Goal: Answer question/provide support

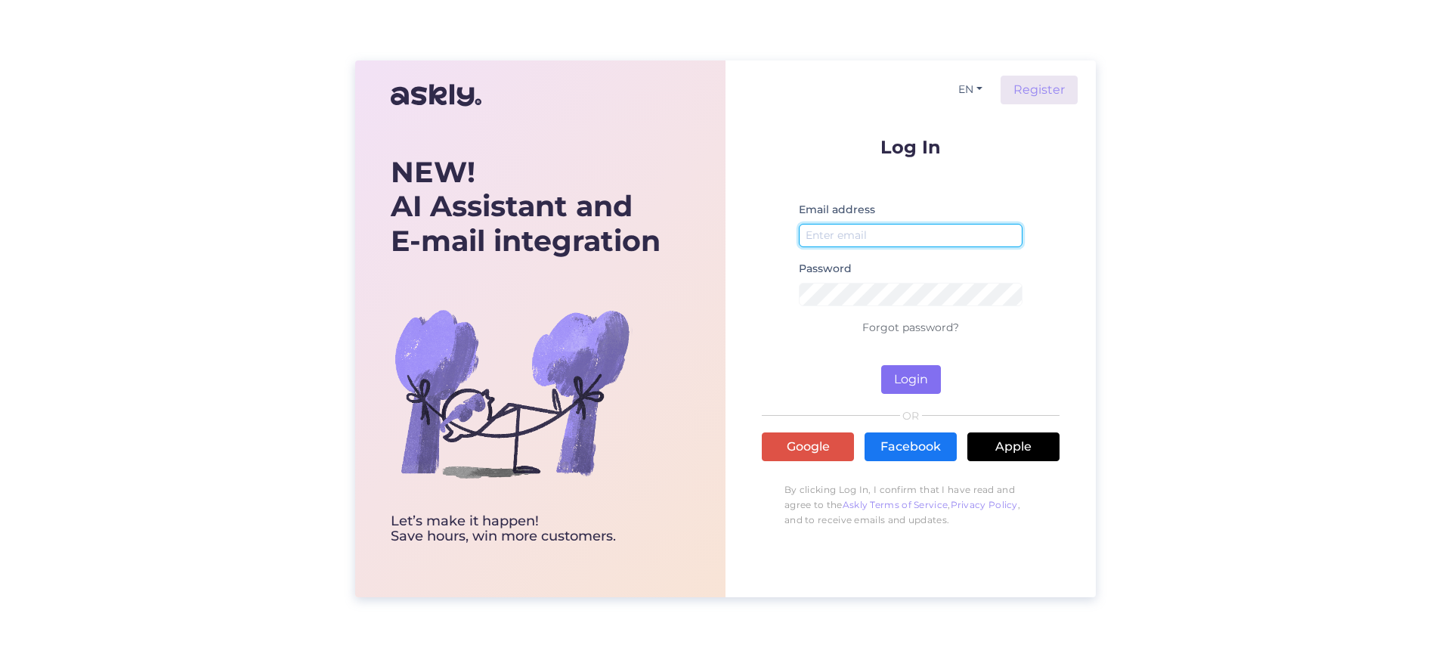
type input "[EMAIL_ADDRESS][DOMAIN_NAME]"
click at [911, 378] on button "Login" at bounding box center [911, 379] width 60 height 29
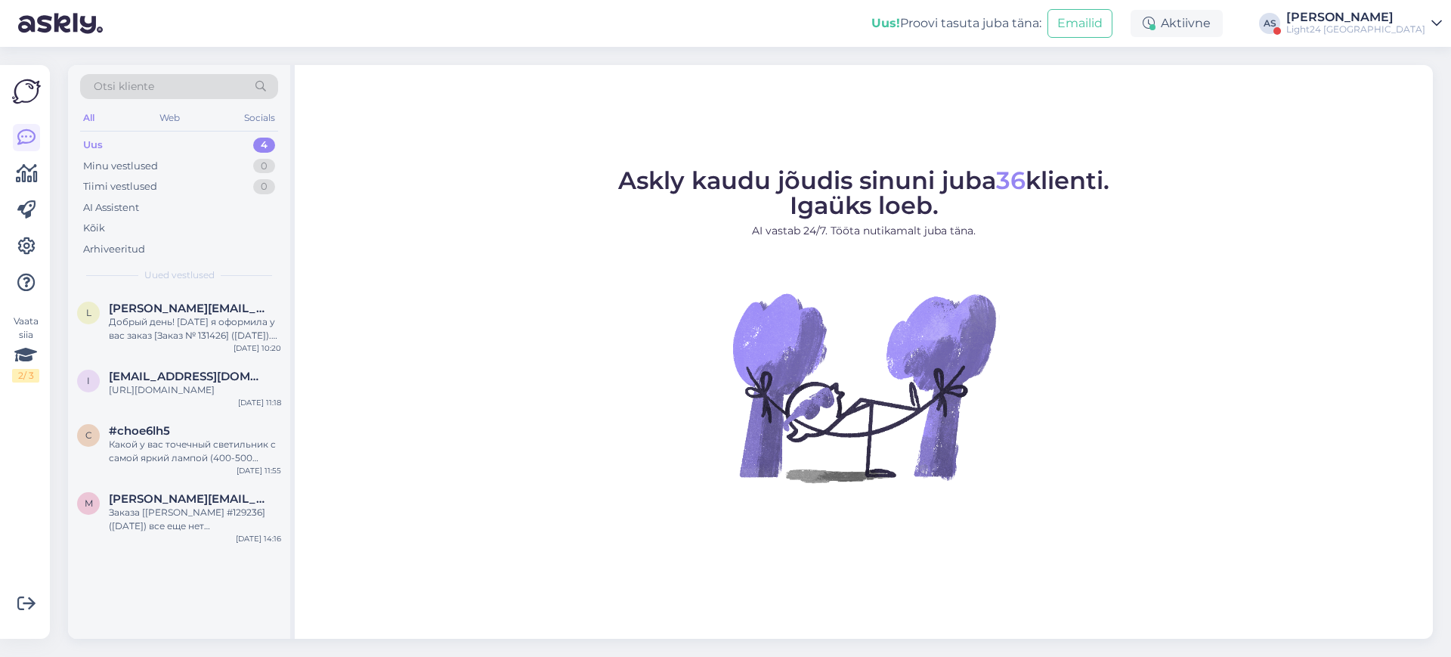
click at [1417, 23] on div "Light24 [GEOGRAPHIC_DATA]" at bounding box center [1355, 29] width 139 height 12
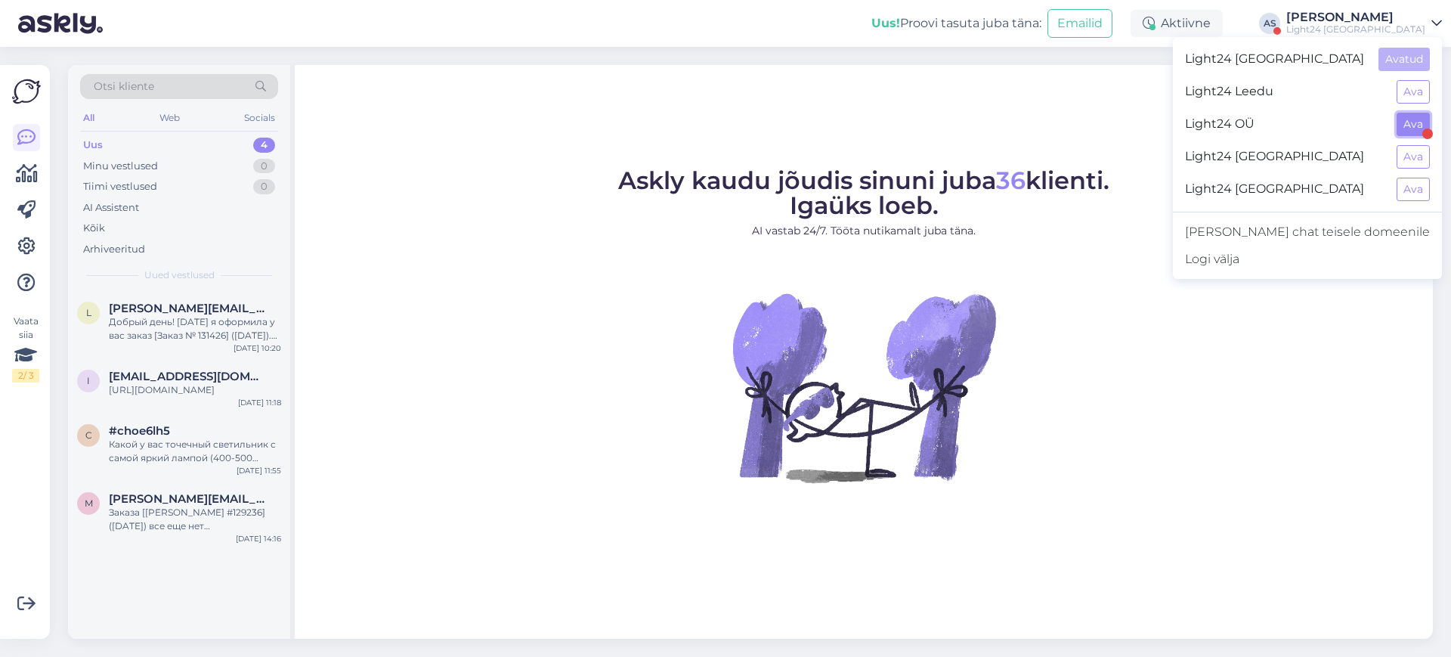
click at [1406, 126] on button "Ava" at bounding box center [1412, 124] width 33 height 23
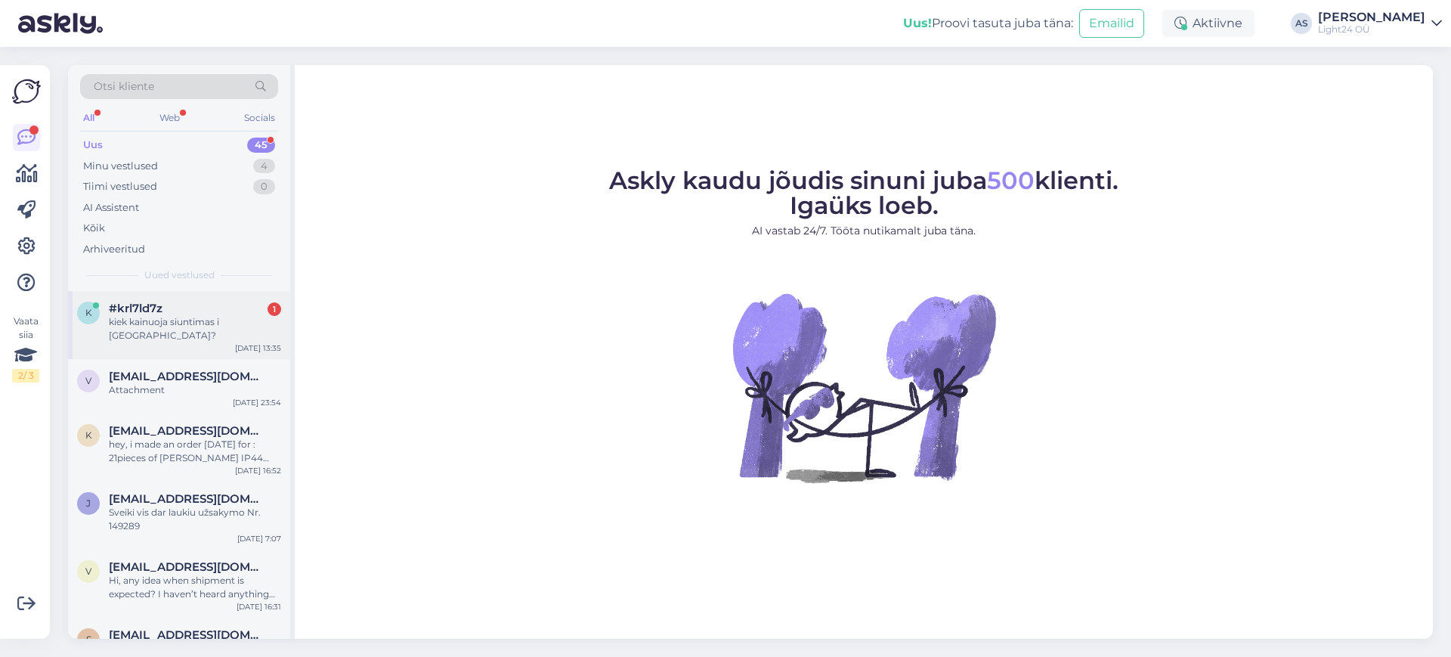
click at [153, 314] on span "#krl7ld7z" at bounding box center [136, 308] width 54 height 14
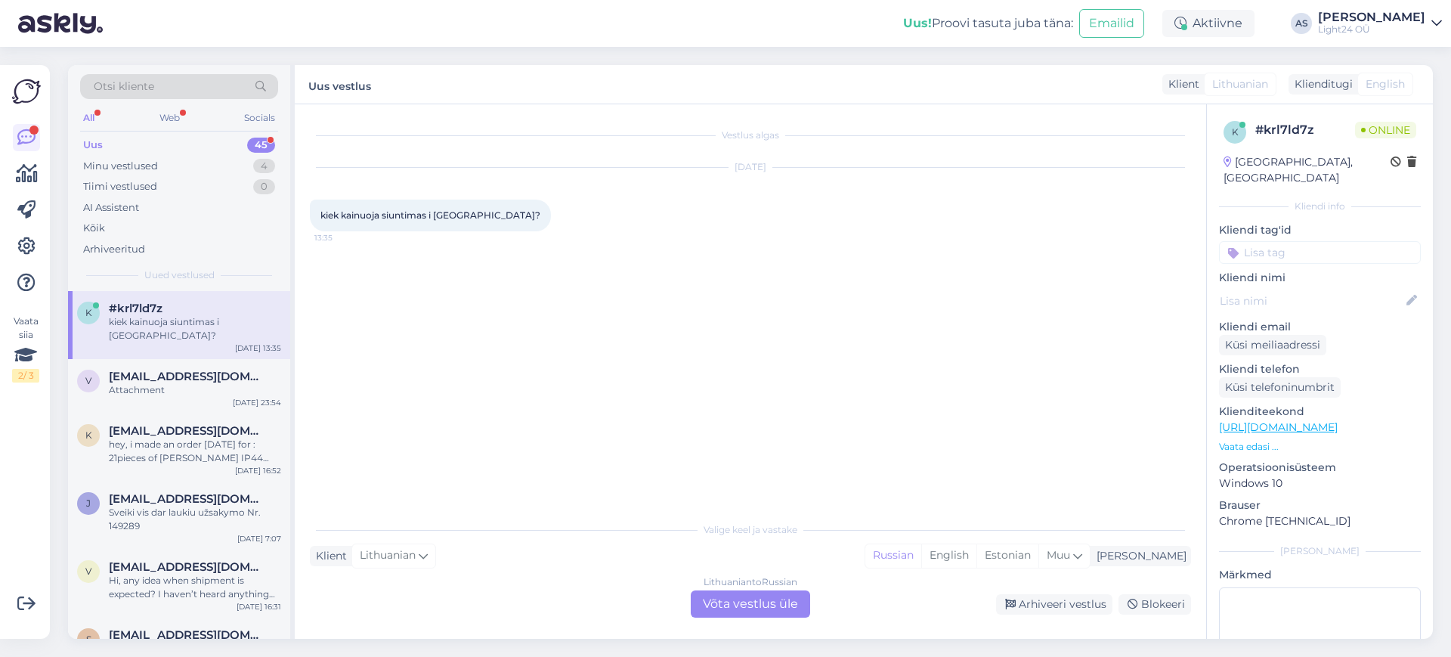
click at [755, 603] on div "Lithuanian to Russian Võta vestlus üle" at bounding box center [750, 603] width 119 height 27
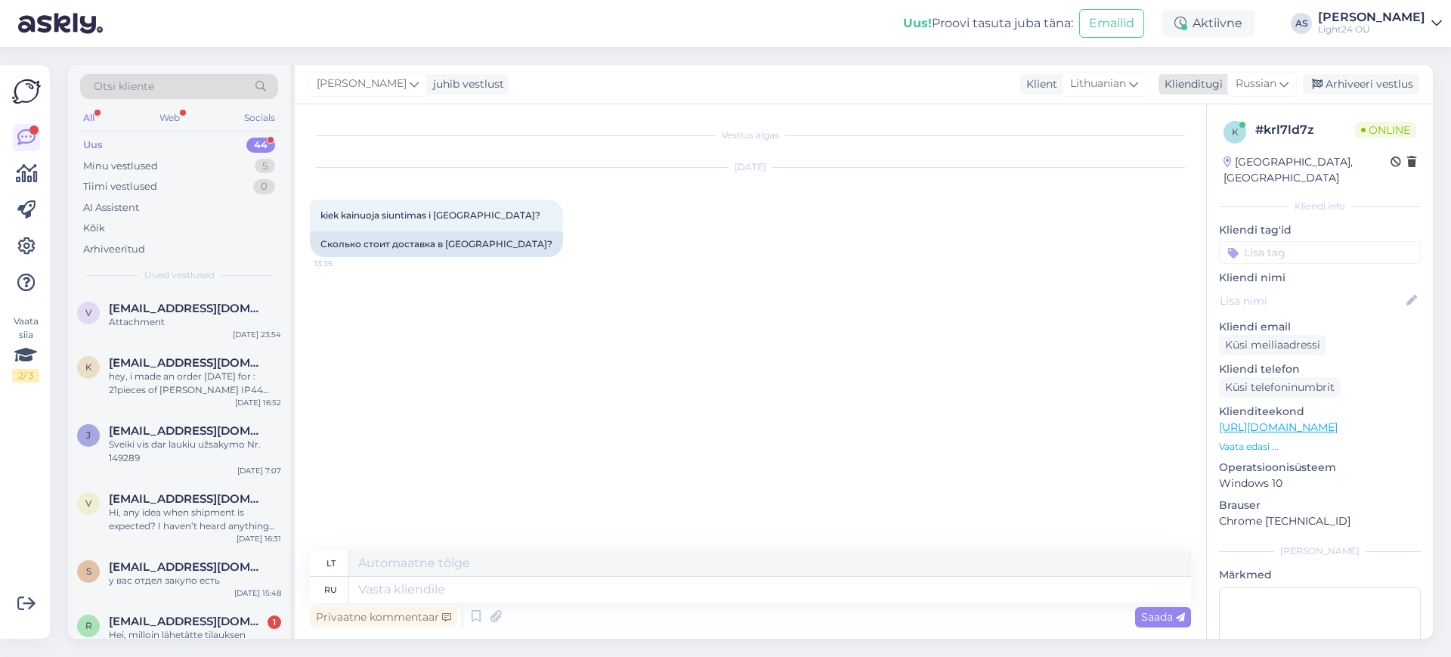
click at [1279, 75] on div "Russian" at bounding box center [1262, 84] width 70 height 24
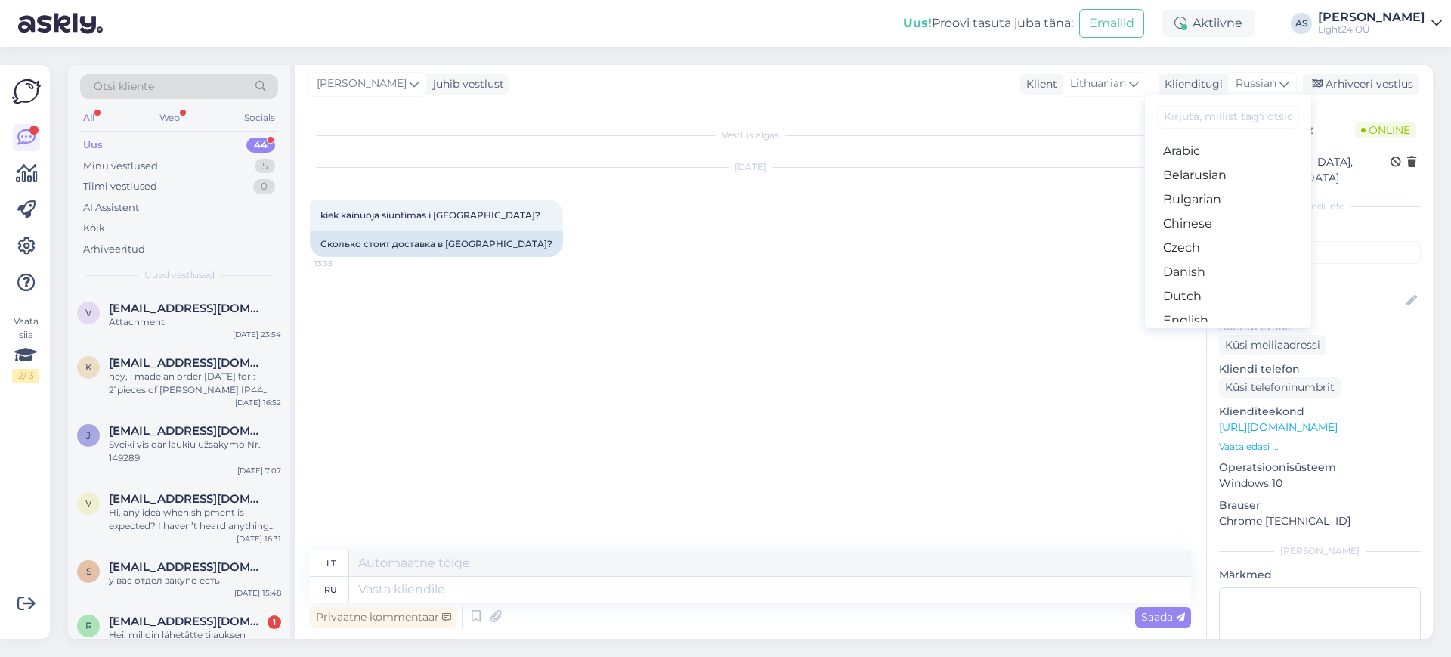
click at [1204, 116] on input at bounding box center [1228, 116] width 142 height 23
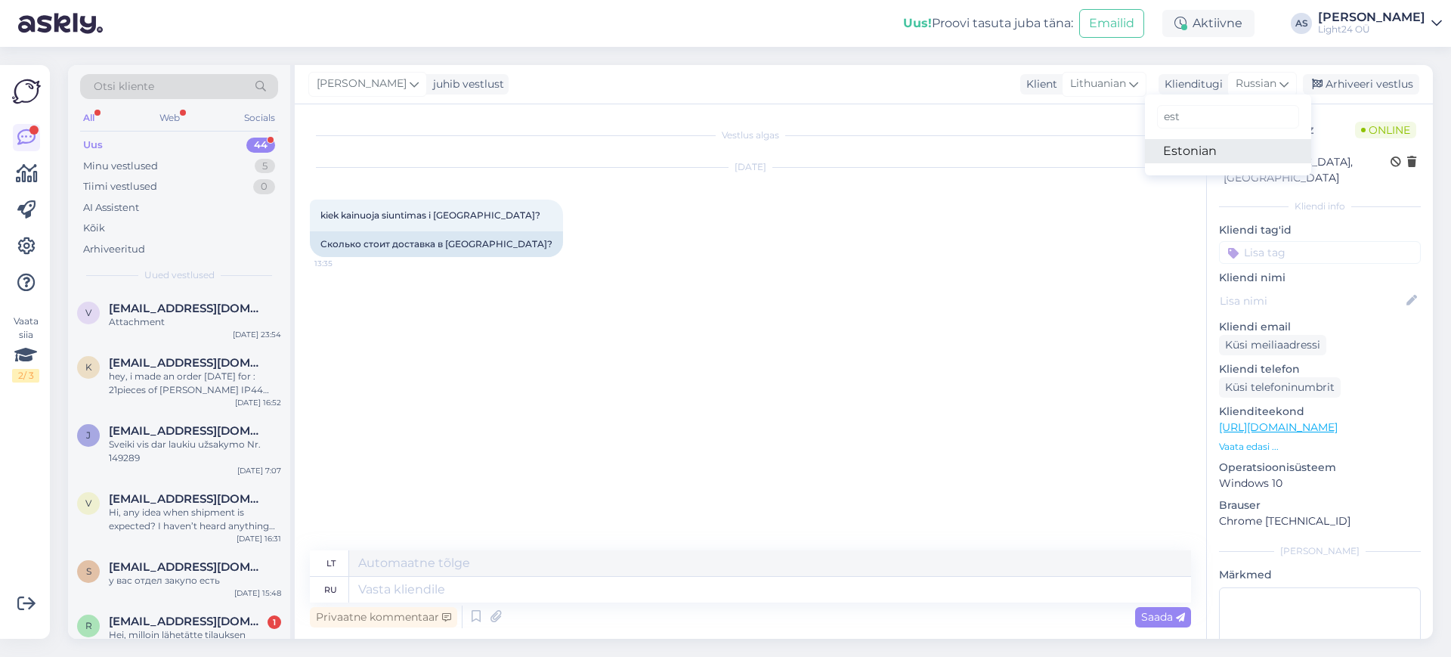
type input "est"
click at [1182, 153] on link "Estonian" at bounding box center [1228, 151] width 166 height 24
click at [440, 587] on textarea at bounding box center [770, 589] width 842 height 26
type textarea "Tere,"
type textarea "Sveiki,"
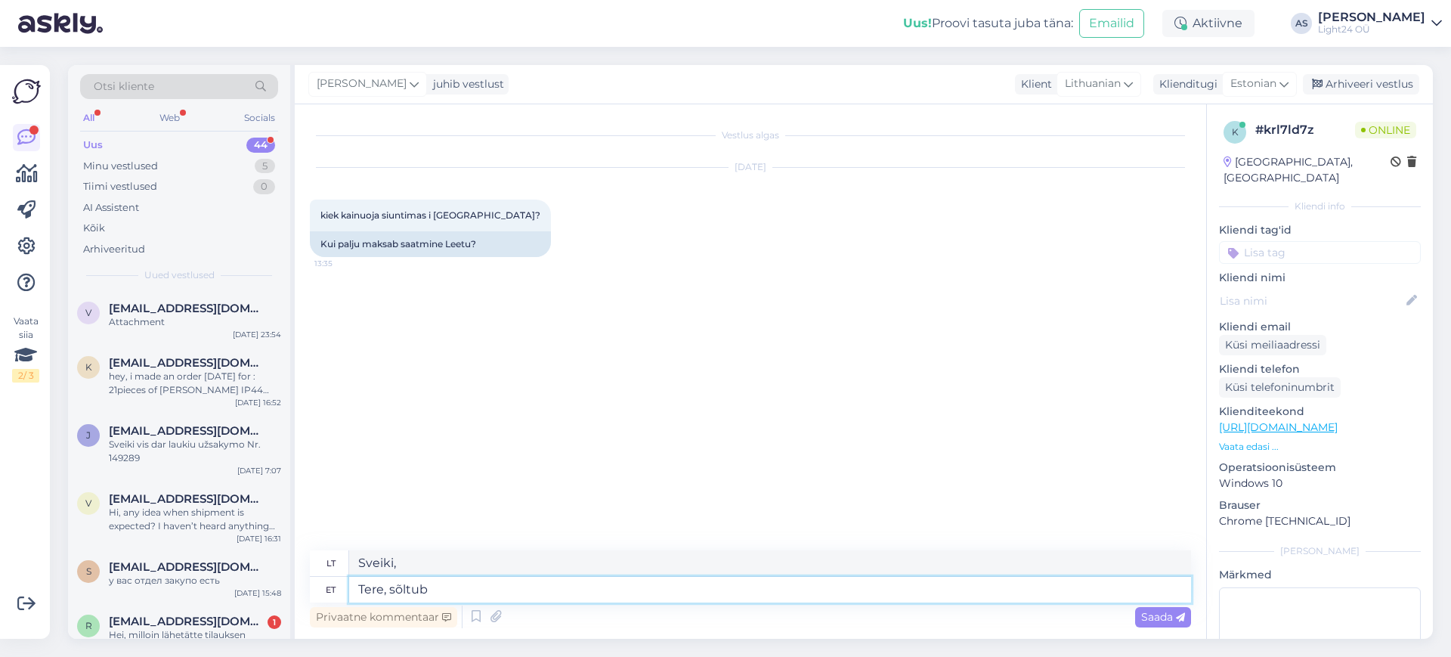
type textarea "Tere, sõltub v"
type textarea "Sveiki, tai priklauso."
type textarea "Tere, sõltub valgustist"
type textarea "Sveiki, tai priklauso nuo apšvietimo."
type textarea "Tere, sõltub valgustist 5-10EUR"
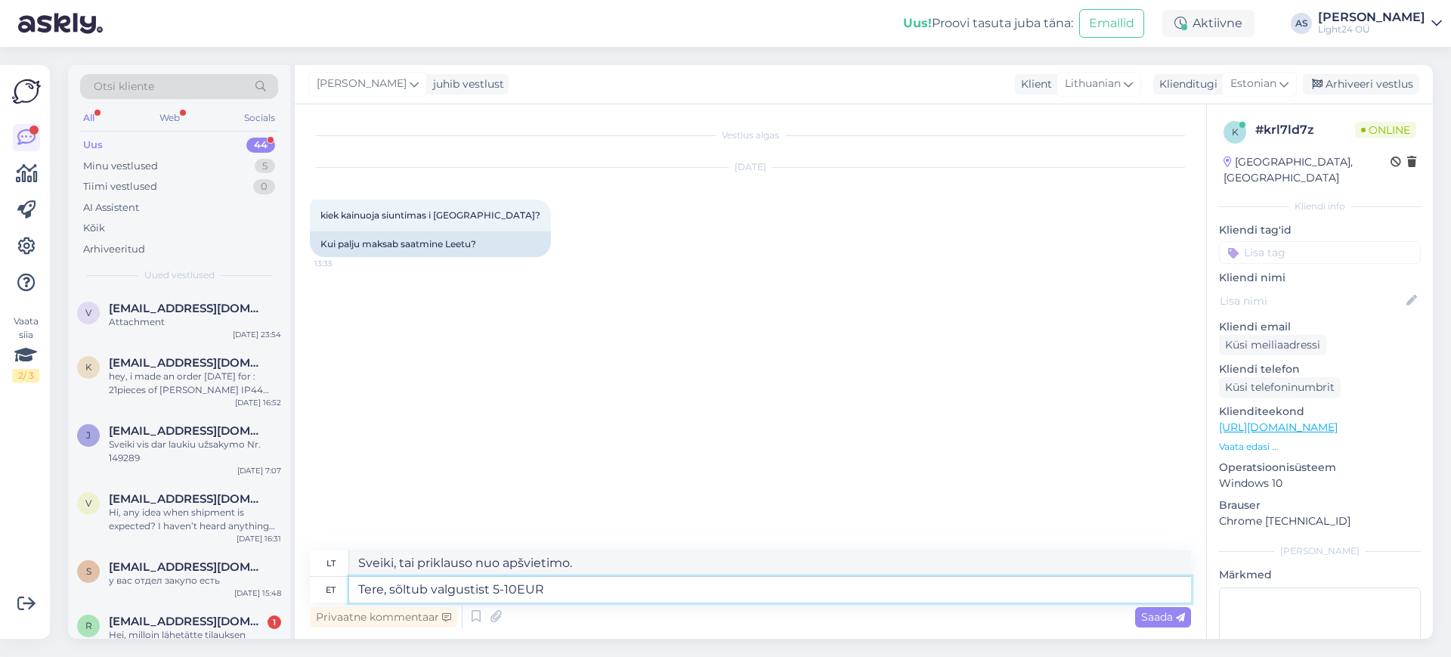
type textarea "Sveiki, priklauso nuo apšvietimo 5-10EUR"
